Goal: Find contact information: Find contact information

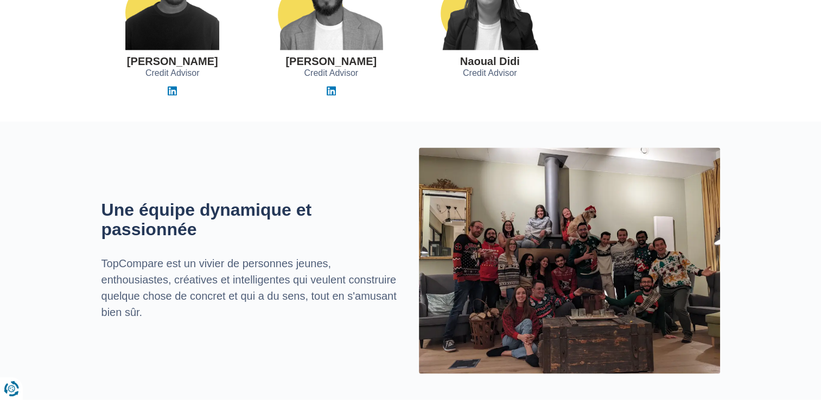
scroll to position [1465, 0]
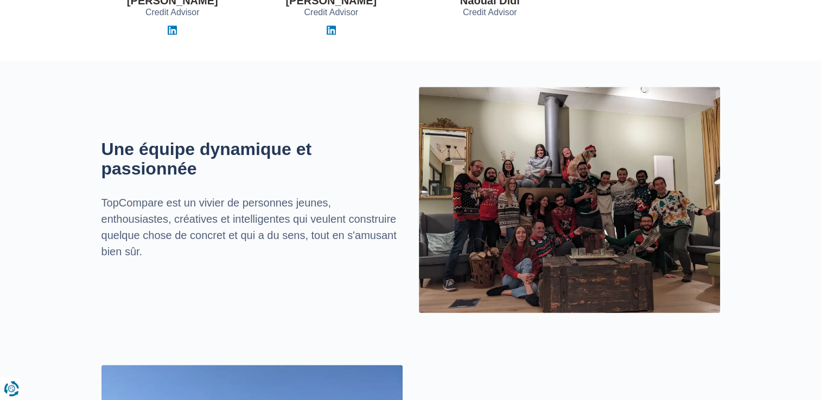
click at [635, 204] on img at bounding box center [569, 200] width 301 height 226
click at [641, 203] on img at bounding box center [569, 200] width 301 height 226
click at [530, 203] on img at bounding box center [569, 200] width 301 height 226
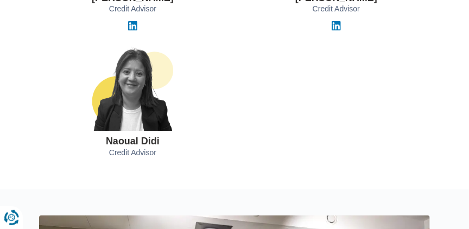
scroll to position [1868, 0]
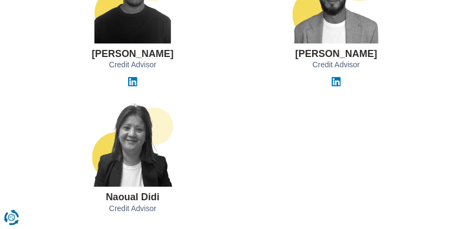
click at [212, 87] on div "Chris Munzemba Credit Advisor Mehdi Belkhir Credit Advisor Naoual Didi Credit A…" at bounding box center [234, 89] width 407 height 260
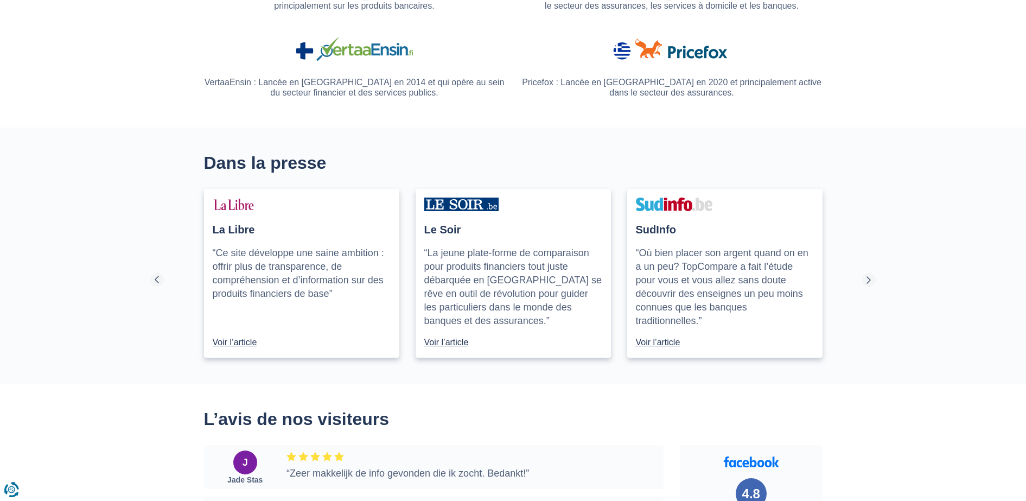
scroll to position [1007, 0]
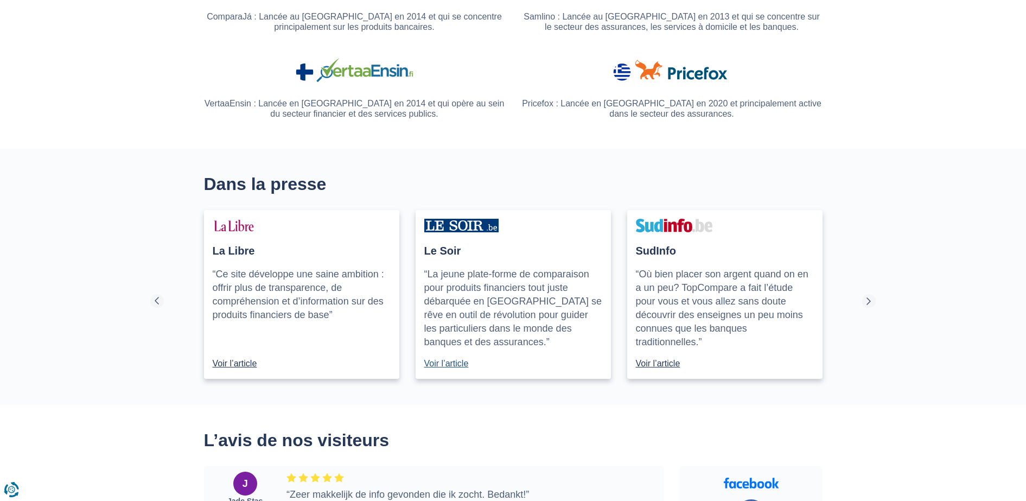
click at [438, 228] on link "Voir l’article" at bounding box center [513, 363] width 178 height 12
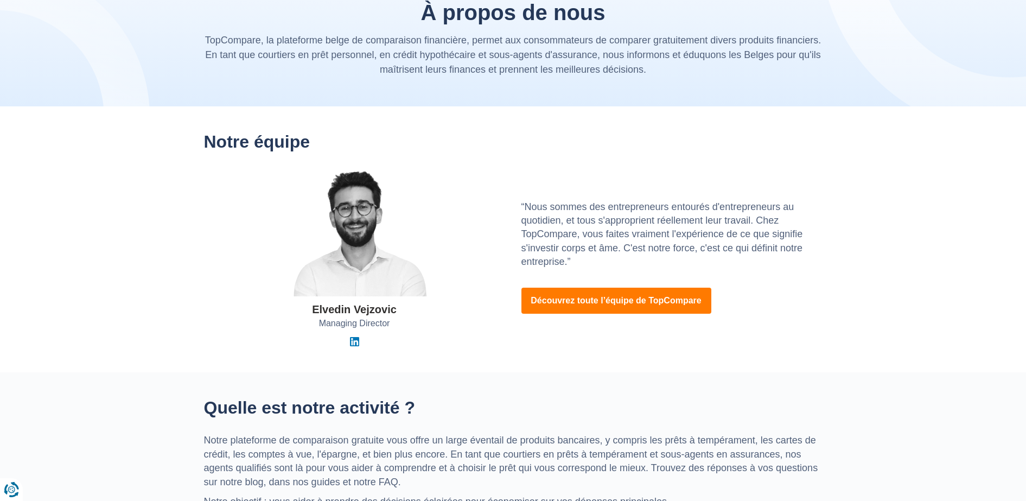
scroll to position [0, 0]
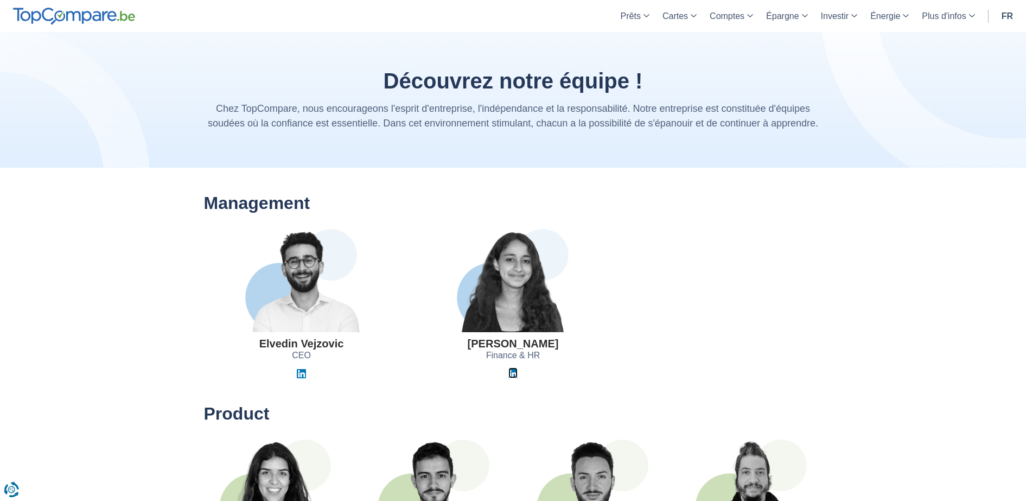
click at [513, 373] on img at bounding box center [512, 373] width 9 height 9
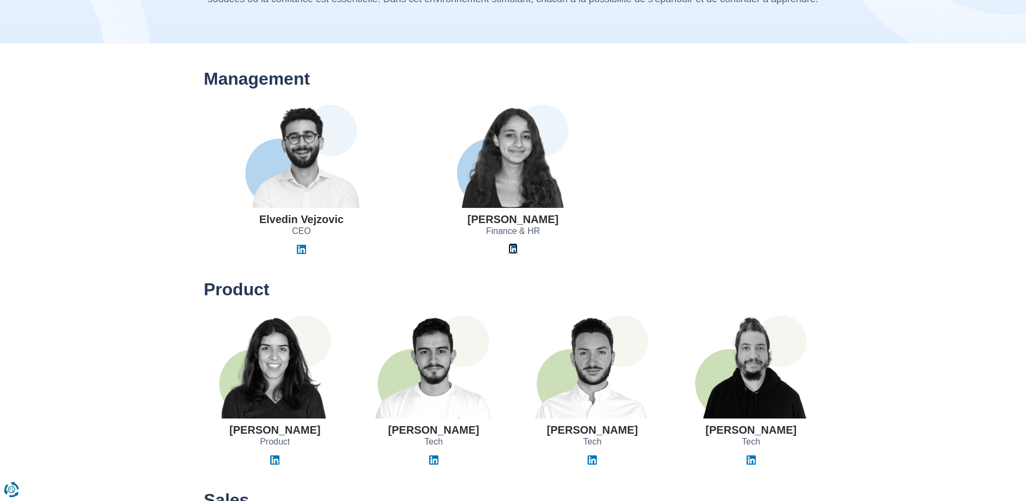
scroll to position [136, 0]
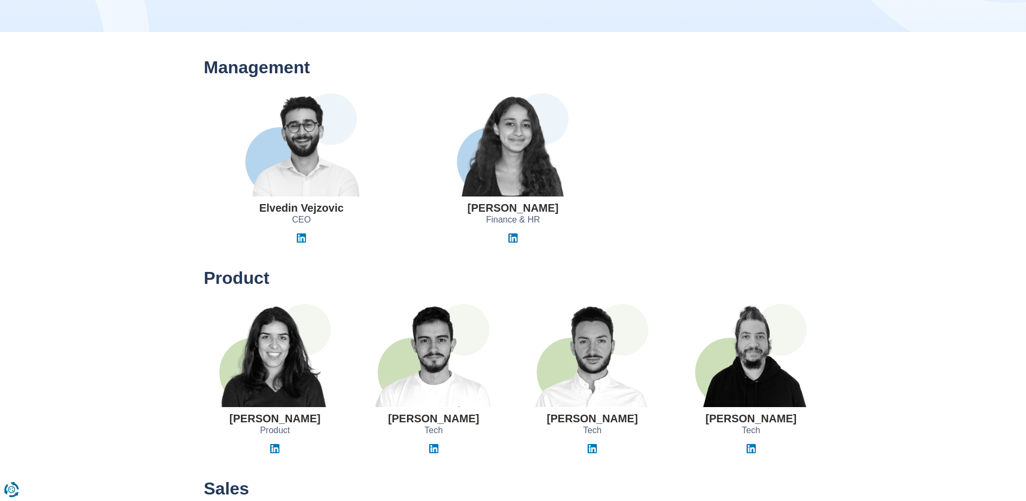
drag, startPoint x: 472, startPoint y: 209, endPoint x: 563, endPoint y: 206, distance: 90.6
click at [563, 206] on div "Jihane El Khyari Finance & HR" at bounding box center [513, 167] width 195 height 149
copy h3 "Jihane El Khyari"
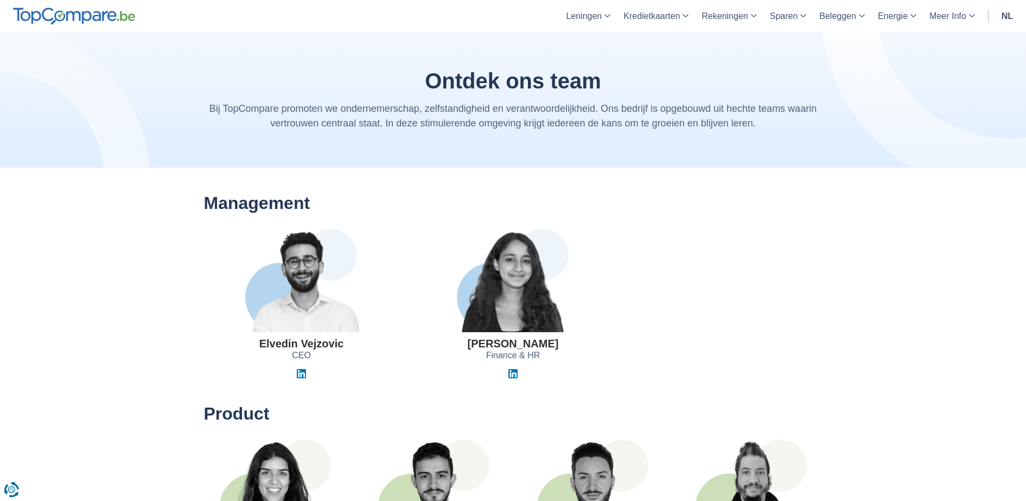
click at [524, 319] on img at bounding box center [512, 280] width 137 height 103
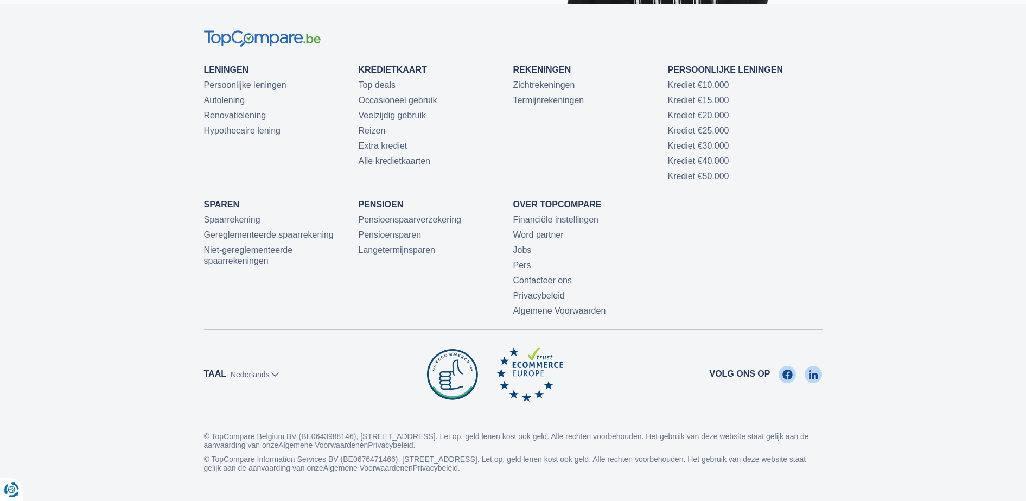
scroll to position [2599, 0]
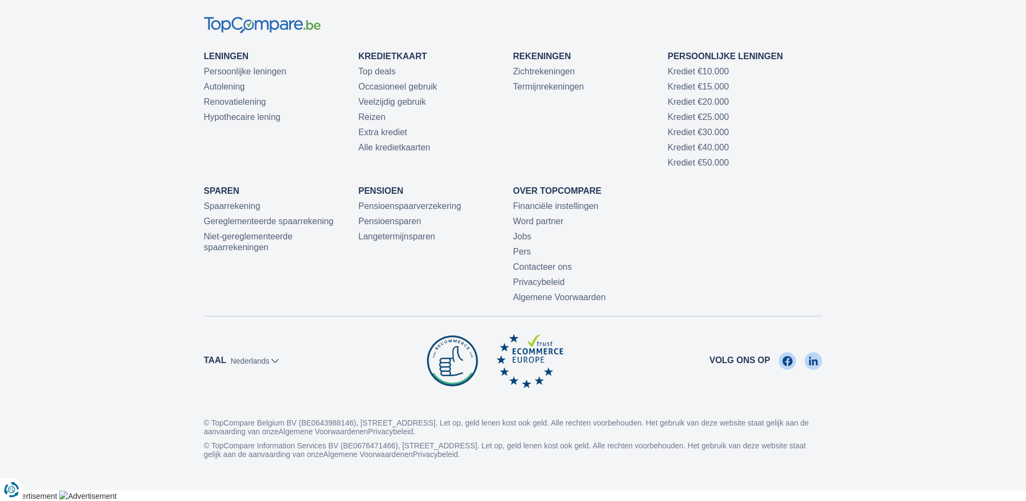
click at [275, 361] on select "Nederlands [DEMOGRAPHIC_DATA]" at bounding box center [255, 360] width 48 height 11
select select "/fr/a-propos-de-nous/equipe"
click at [231, 355] on select "Nederlands Français" at bounding box center [255, 360] width 48 height 11
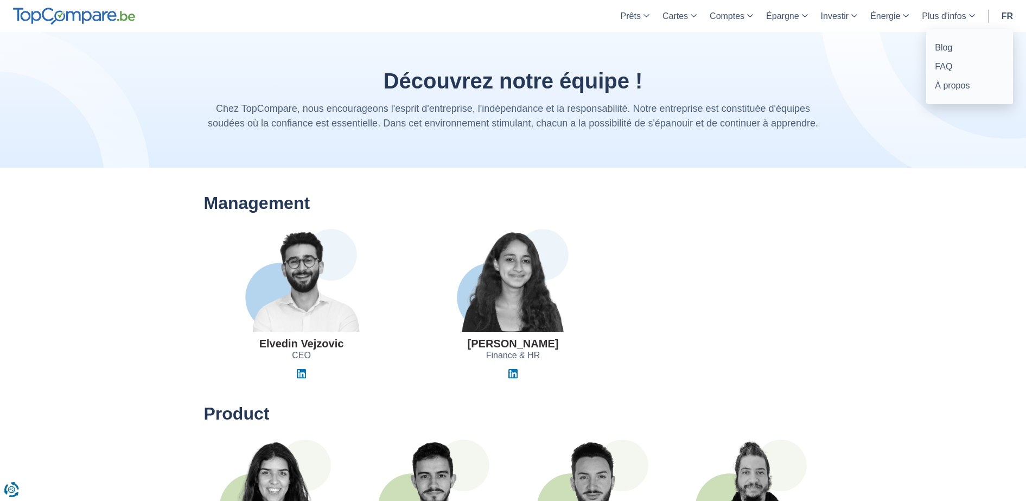
click at [969, 16] on link "Plus d'infos" at bounding box center [948, 16] width 66 height 32
